Goal: Information Seeking & Learning: Check status

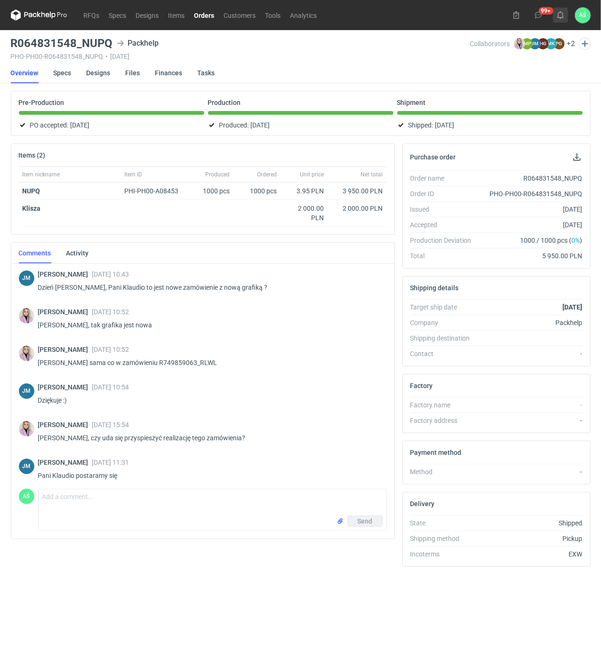
click at [560, 17] on use at bounding box center [560, 15] width 7 height 8
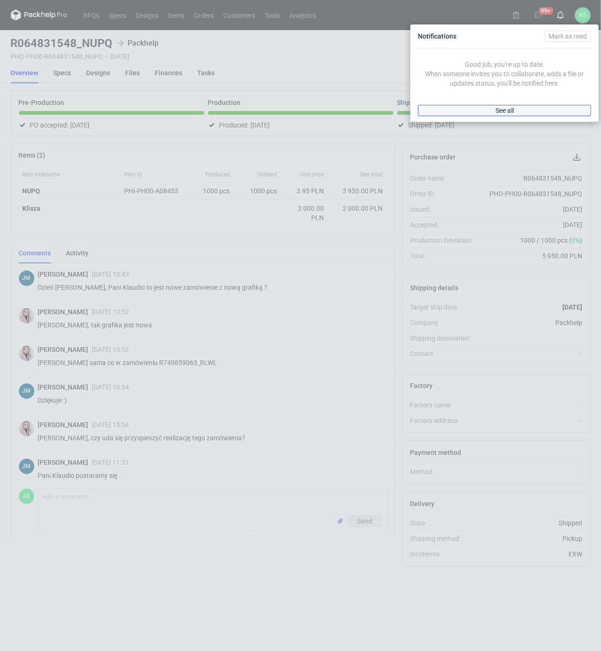
click at [505, 105] on link "See all" at bounding box center [504, 110] width 173 height 11
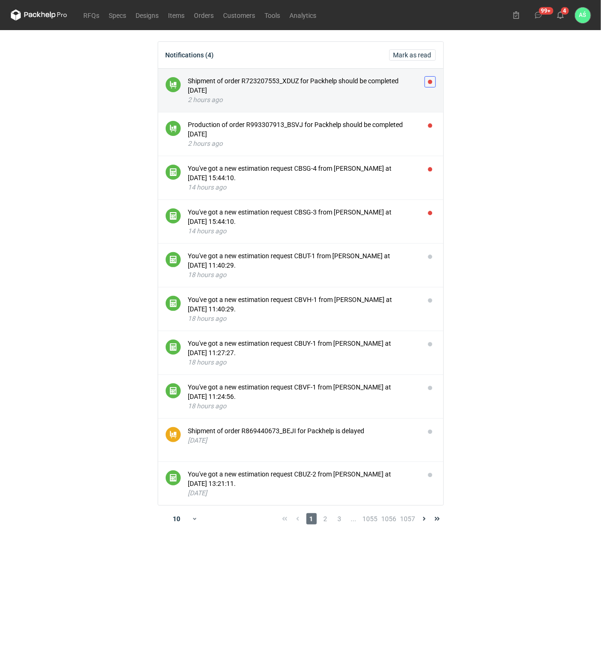
click at [429, 79] on button "button" at bounding box center [429, 81] width 11 height 11
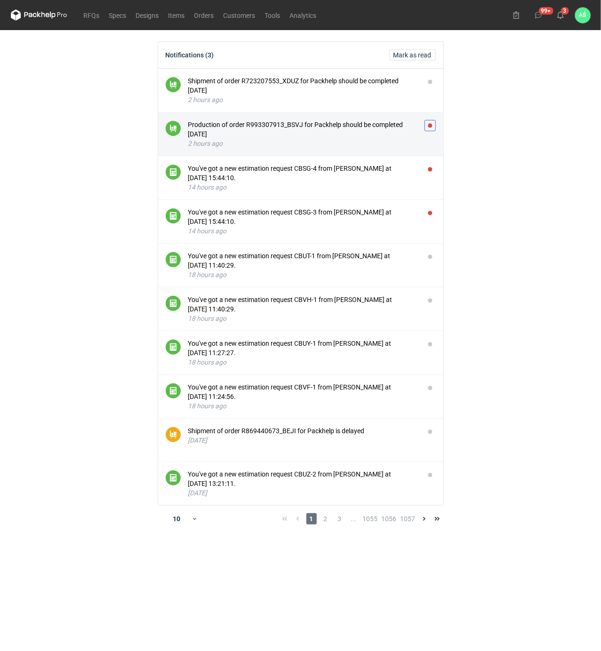
click at [430, 126] on button "button" at bounding box center [429, 125] width 11 height 11
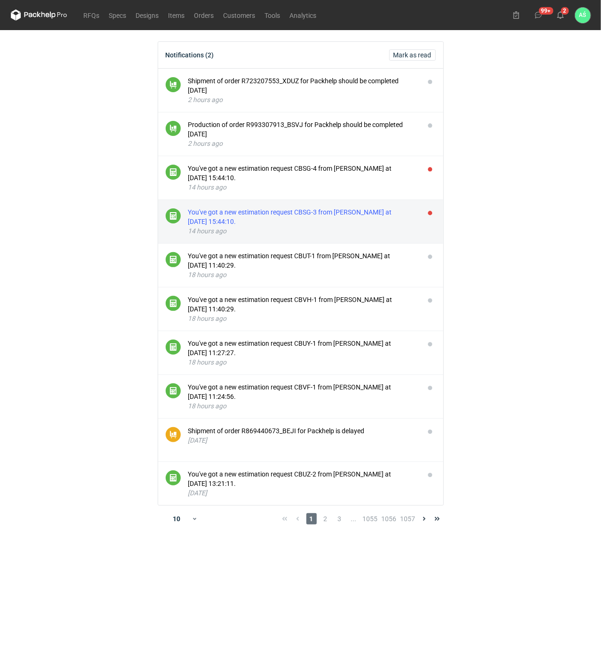
click at [354, 221] on div "You've got a new estimation request CBSG-3 from [PERSON_NAME] at [DATE] 15:44:1…" at bounding box center [302, 216] width 229 height 19
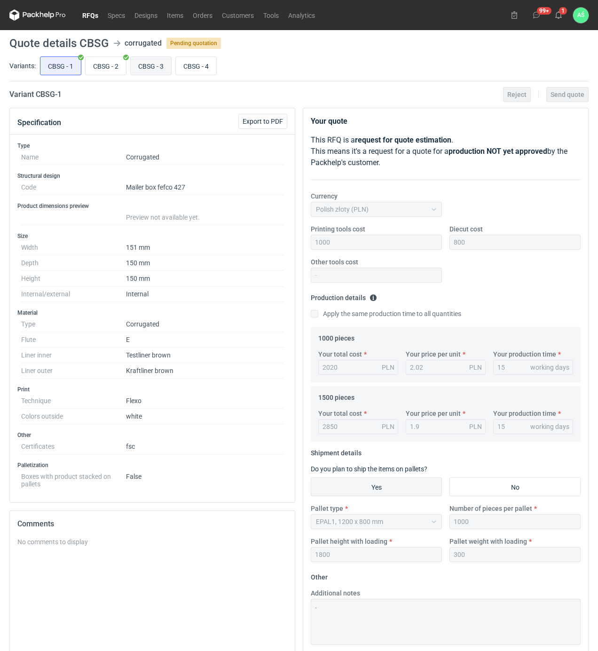
click at [156, 63] on input "CBSG - 3" at bounding box center [151, 66] width 40 height 18
radio input "true"
